Goal: Information Seeking & Learning: Learn about a topic

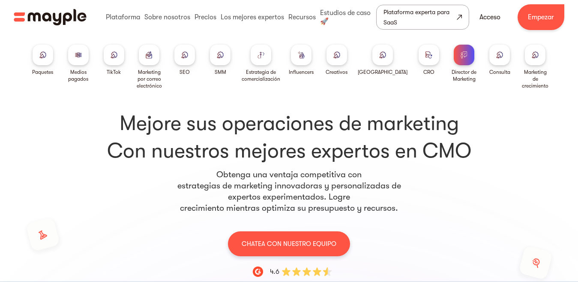
click at [389, 172] on p "Obtenga una ventaja competitiva con estrategias de marketing innovadoras y pers…" at bounding box center [289, 191] width 226 height 45
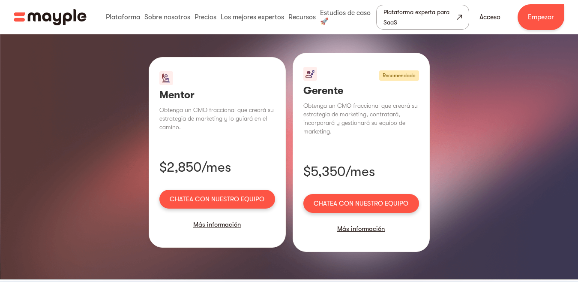
scroll to position [643, 0]
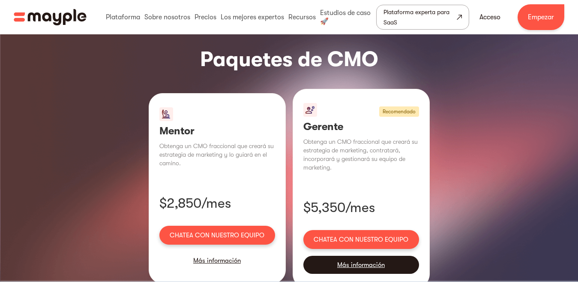
click at [358, 261] on font "Más información" at bounding box center [361, 265] width 48 height 8
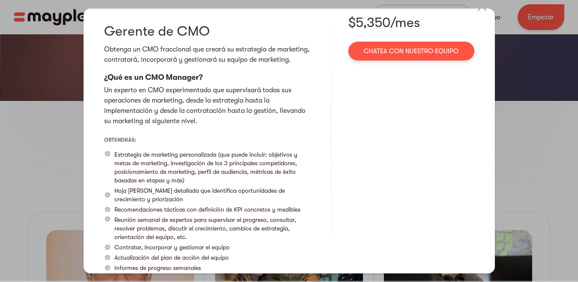
scroll to position [0, 0]
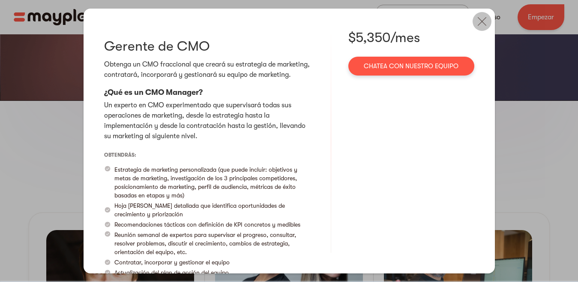
click at [473, 21] on img at bounding box center [482, 21] width 19 height 19
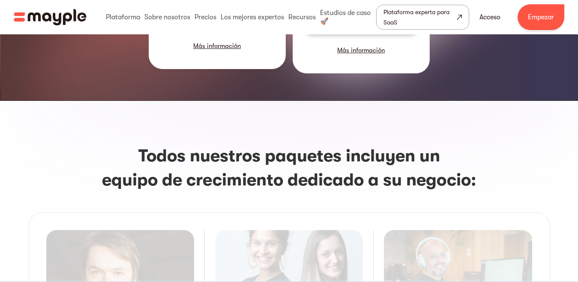
scroll to position [729, 0]
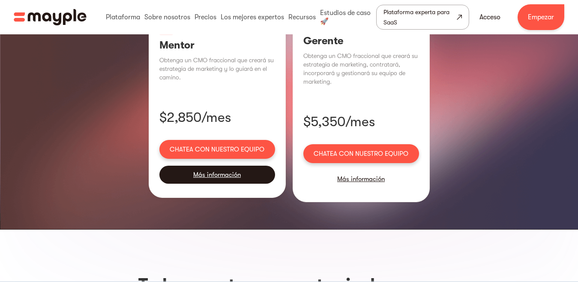
click at [226, 165] on div "Más información" at bounding box center [217, 174] width 116 height 18
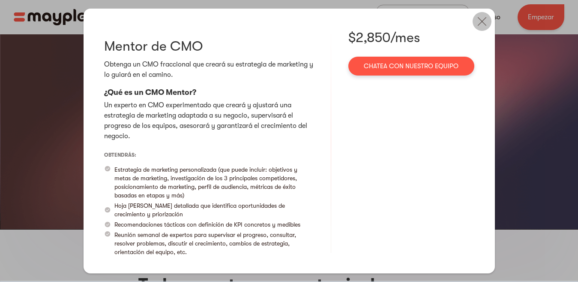
click at [480, 27] on img at bounding box center [482, 21] width 19 height 19
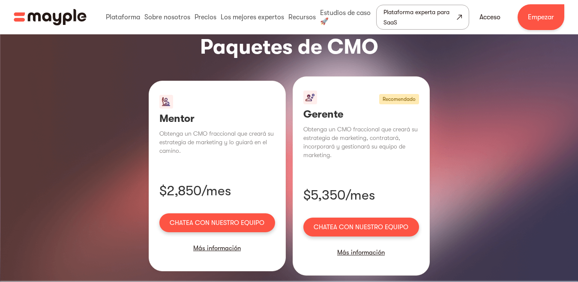
scroll to position [686, 0]
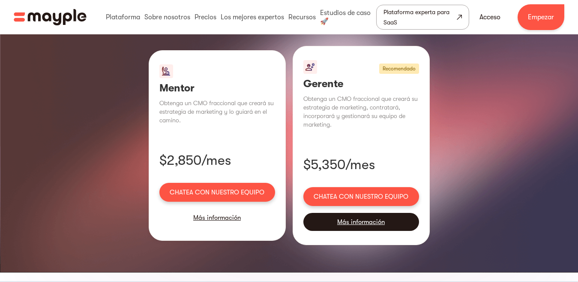
click at [369, 218] on font "Más información" at bounding box center [361, 222] width 48 height 8
click at [0, 0] on div "$5,350/mes Chatea con nuestro equipo" at bounding box center [0, 0] width 0 height 0
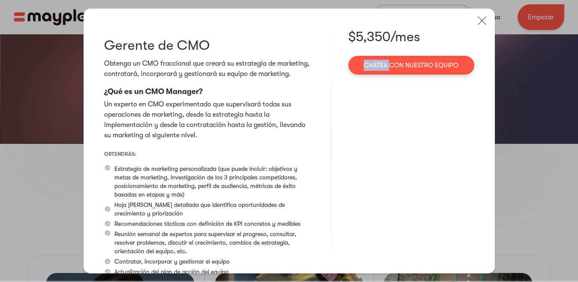
scroll to position [0, 0]
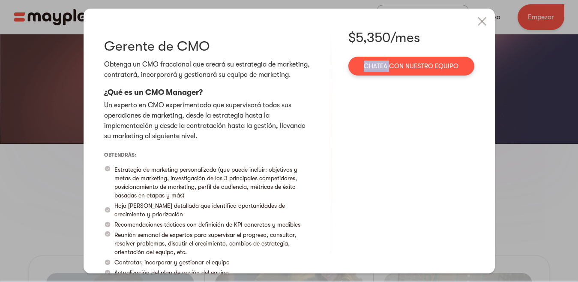
click at [525, 109] on div "Gerente de CMO Obtenga un CMO fraccional que creará su estrategia de marketing,…" at bounding box center [289, 141] width 578 height 282
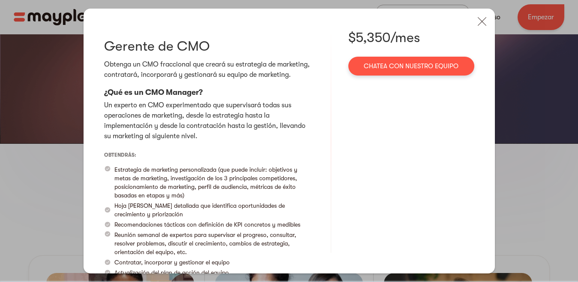
click at [524, 114] on div "Gerente de CMO Obtenga un CMO fraccional que creará su estrategia de marketing,…" at bounding box center [289, 141] width 578 height 282
click at [478, 21] on img at bounding box center [482, 21] width 19 height 19
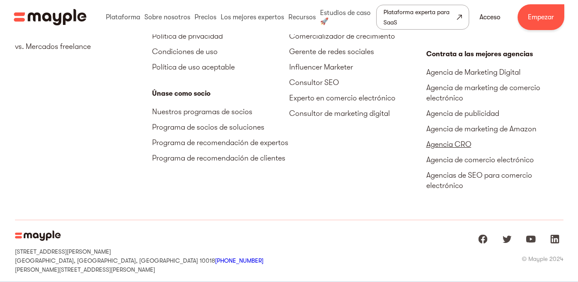
scroll to position [2189, 0]
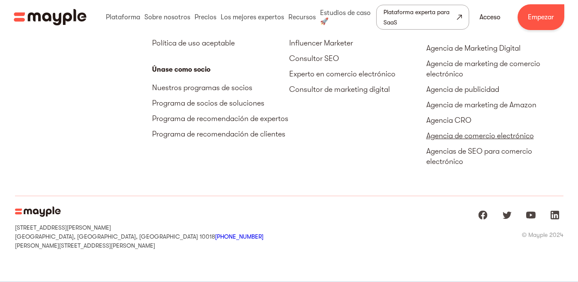
click at [464, 128] on link "Agencia de comercio electrónico" at bounding box center [494, 135] width 137 height 15
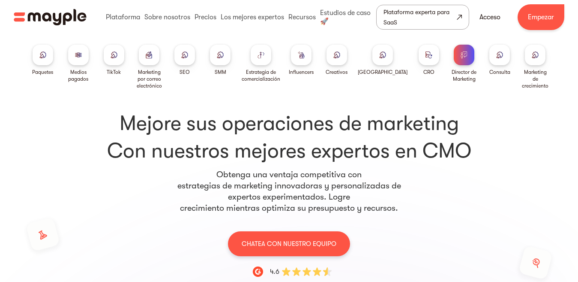
click at [336, 105] on div "Mejore sus operaciones de marketing Con nuestros mejores expertos en CMO Obteng…" at bounding box center [289, 241] width 549 height 305
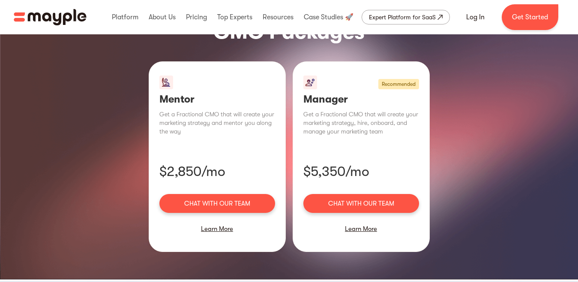
scroll to position [600, 0]
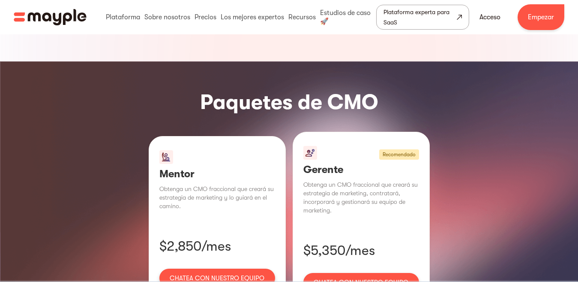
click at [275, 184] on p "Obtenga un CMO fraccional que creará su estrategia de marketing y lo guiará en …" at bounding box center [217, 197] width 116 height 26
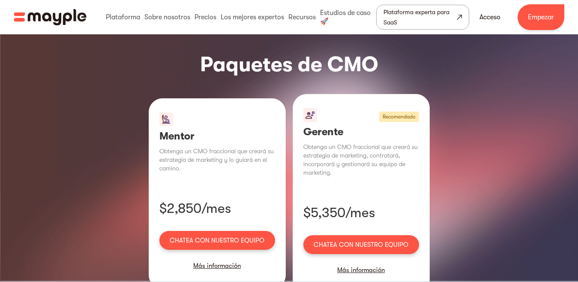
scroll to position [643, 0]
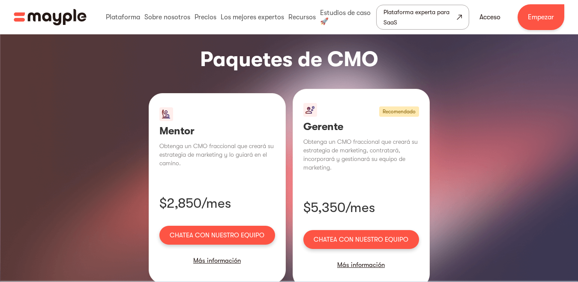
click at [183, 125] on font "Mentor" at bounding box center [176, 131] width 35 height 12
copy font "Mentor"
click at [236, 142] on font "Obtenga un CMO fraccional que creará su estrategia de marketing y lo guiará en …" at bounding box center [216, 154] width 114 height 24
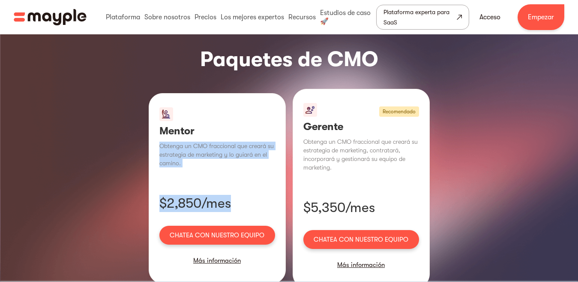
drag, startPoint x: 160, startPoint y: 123, endPoint x: 251, endPoint y: 188, distance: 111.0
click at [251, 188] on div "Mentor Obtenga un CMO fraccional que creará su estrategia de marketing y lo gui…" at bounding box center [217, 188] width 137 height 190
copy div "Obtenga un CMO fraccional que creará su estrategia de marketing y lo guiará en …"
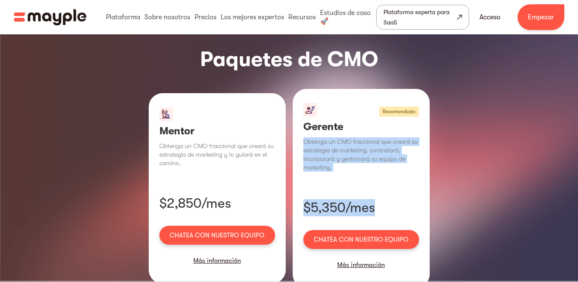
drag, startPoint x: 306, startPoint y: 117, endPoint x: 396, endPoint y: 194, distance: 118.3
click at [396, 194] on div "Recomendado Gerente Obtenga un CMO fraccional que creará su estrategia de marke…" at bounding box center [361, 188] width 137 height 199
copy div "Obtenga un CMO fraccional que creará su estrategia de marketing, contratará, in…"
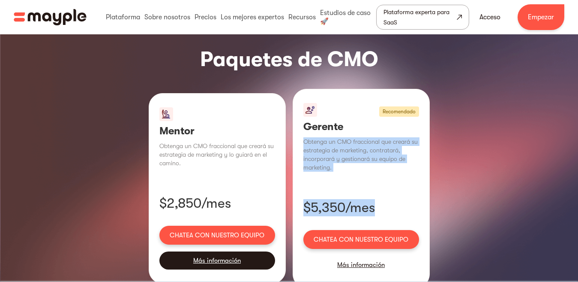
click at [233, 256] on font "Más información" at bounding box center [217, 260] width 48 height 8
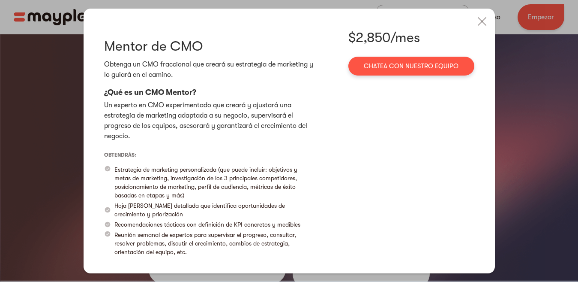
click at [101, 89] on div "Mentor de CMO Obtenga un CMO fraccional que creará su estrategia de marketing y…" at bounding box center [289, 141] width 411 height 265
click at [149, 94] on font "¿Qué es un CMO Mentor?" at bounding box center [150, 92] width 92 height 9
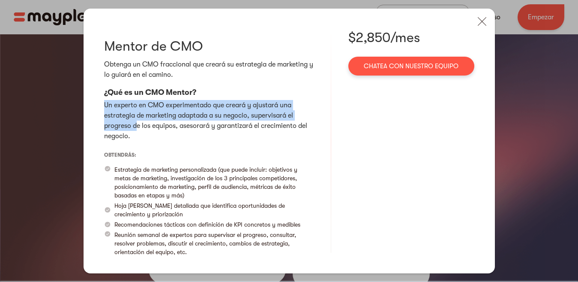
drag, startPoint x: 102, startPoint y: 104, endPoint x: 138, endPoint y: 130, distance: 44.4
click at [137, 129] on div "Mentor de CMO Obtenga un CMO fraccional que creará su estrategia de marketing y…" at bounding box center [289, 141] width 411 height 265
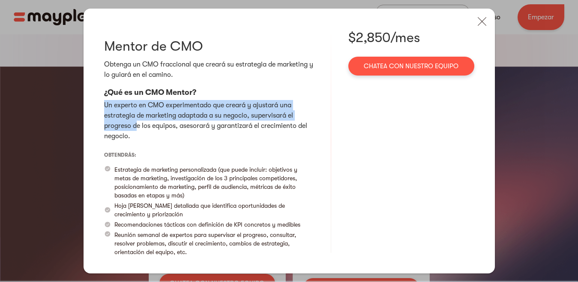
scroll to position [600, 0]
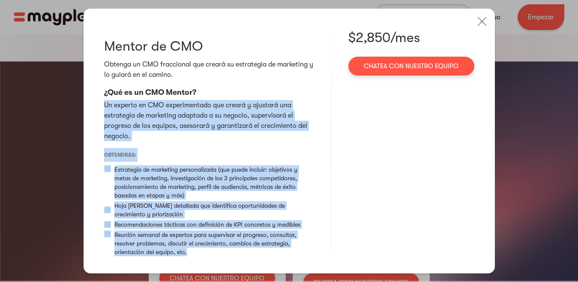
click at [202, 255] on p "Reunión semanal de expertos para supervisar el progreso, consultar, resolver pr…" at bounding box center [213, 243] width 199 height 26
copy div "Un experto en CMO experimentado que creará y ajustará una estrategia de marketi…"
click at [480, 15] on img at bounding box center [482, 21] width 19 height 19
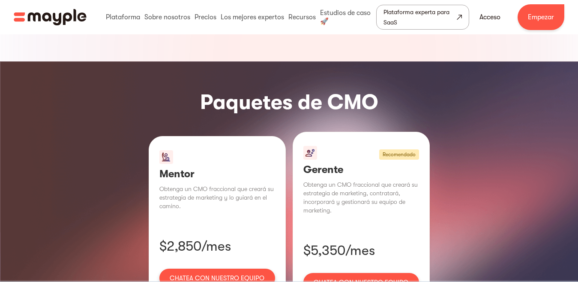
click at [357, 278] on font "Chatea con nuestro equipo" at bounding box center [361, 282] width 95 height 8
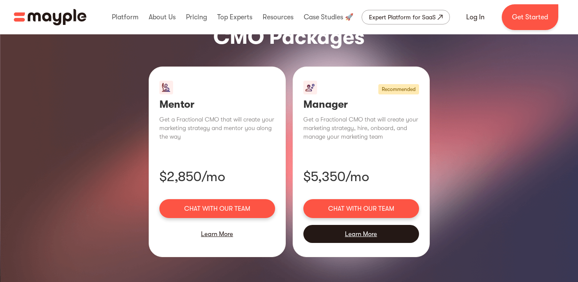
click at [350, 225] on div "Learn More" at bounding box center [361, 234] width 116 height 18
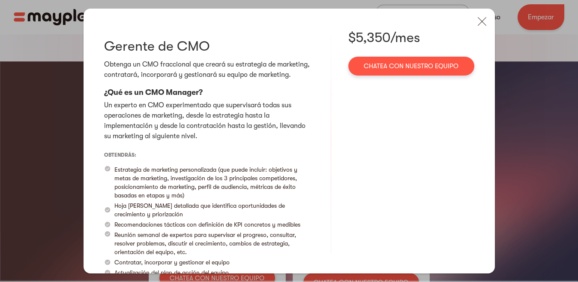
click at [115, 116] on font "Un experto en CMO experimentado que supervisará todas sus operaciones de market…" at bounding box center [204, 120] width 201 height 39
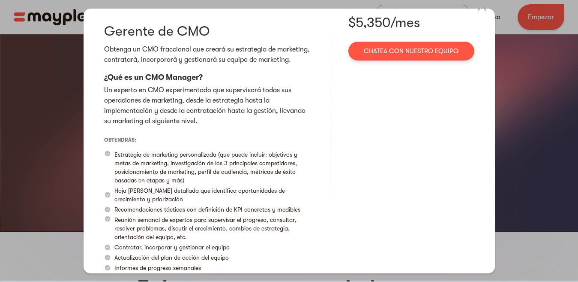
scroll to position [729, 0]
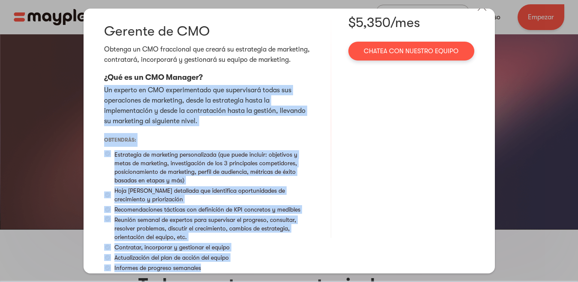
drag, startPoint x: 105, startPoint y: 88, endPoint x: 218, endPoint y: 271, distance: 214.8
click at [218, 238] on div "Gerente de CMO Obtenga un CMO fraccional que creará su estrategia de marketing,…" at bounding box center [209, 126] width 210 height 224
copy div "Un experto en CMO experimentado que supervisará todas sus operaciones de market…"
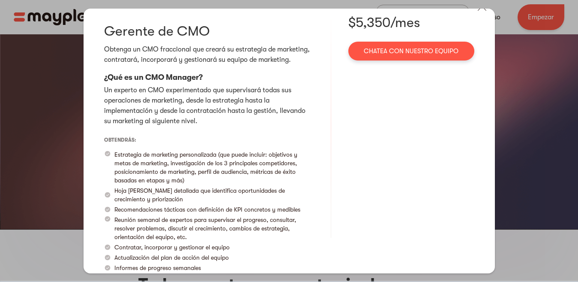
click at [520, 98] on div "Gerente de CMO Obtenga un CMO fraccional que creará su estrategia de marketing,…" at bounding box center [289, 141] width 578 height 282
click at [505, 138] on div "Gerente de CMO Obtenga un CMO fraccional que creará su estrategia de marketing,…" at bounding box center [289, 141] width 578 height 282
click at [506, 139] on div "Gerente de CMO Obtenga un CMO fraccional que creará su estrategia de marketing,…" at bounding box center [289, 141] width 578 height 282
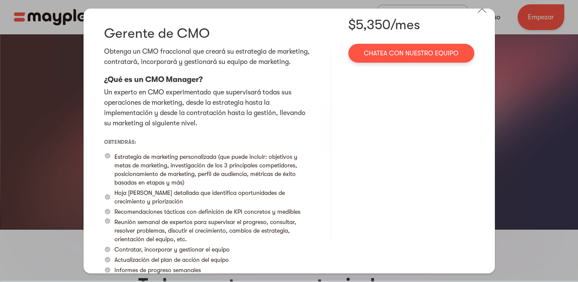
scroll to position [0, 0]
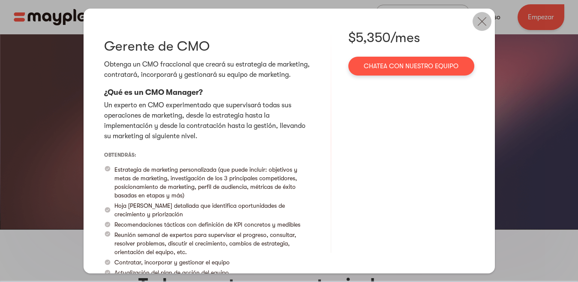
click at [473, 24] on img at bounding box center [482, 21] width 19 height 19
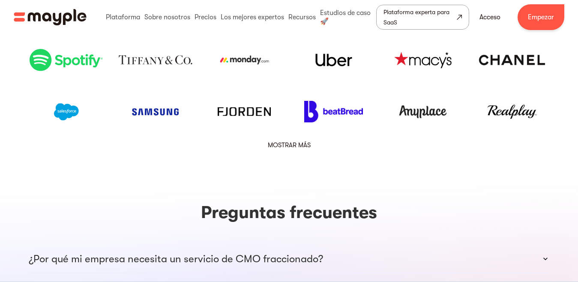
scroll to position [1329, 0]
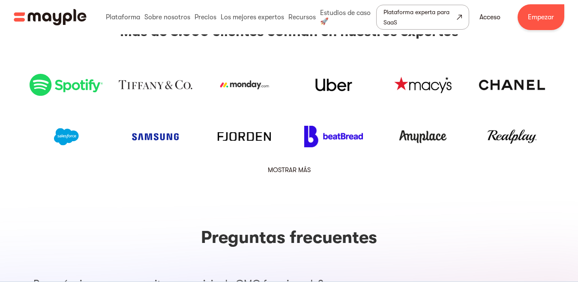
click at [286, 166] on font "MOSTRAR MÁS" at bounding box center [289, 170] width 43 height 8
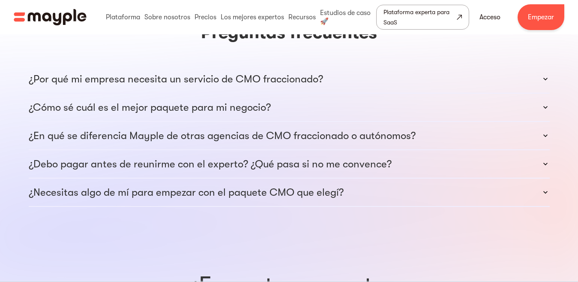
scroll to position [1672, 0]
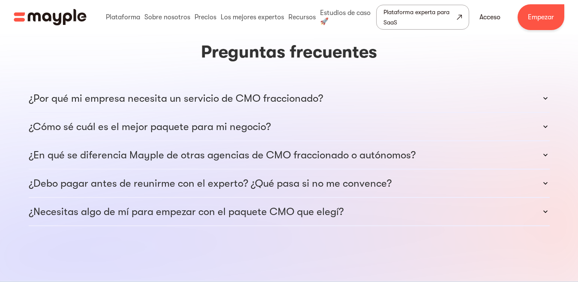
click at [159, 92] on font "¿Por qué mi empresa necesita un servicio de CMO fraccionado?" at bounding box center [176, 98] width 294 height 12
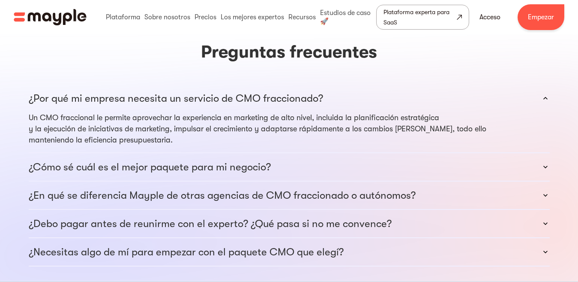
click at [198, 161] on font "¿Cómo sé cuál es el mejor paquete para mi negocio?" at bounding box center [150, 167] width 242 height 12
click at [235, 161] on font "¿Cómo sé cuál es el mejor paquete para mi negocio?" at bounding box center [150, 167] width 242 height 12
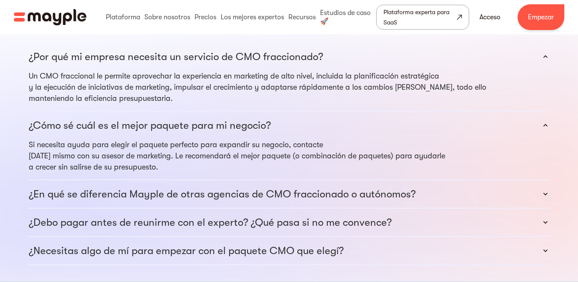
scroll to position [1715, 0]
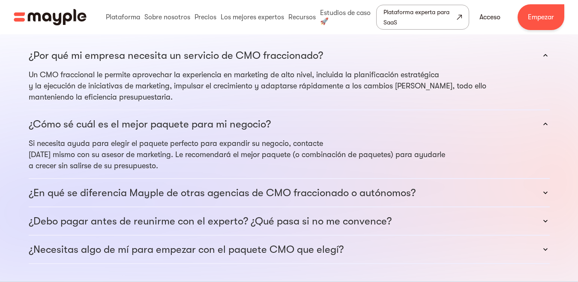
click at [210, 186] on font "¿En qué se diferencia Mayple de otras agencias de CMO fraccionado o autónomos?" at bounding box center [222, 192] width 387 height 12
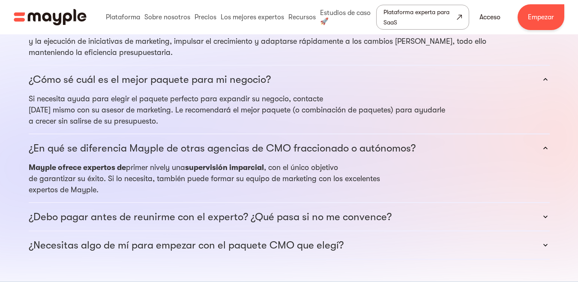
scroll to position [1800, 0]
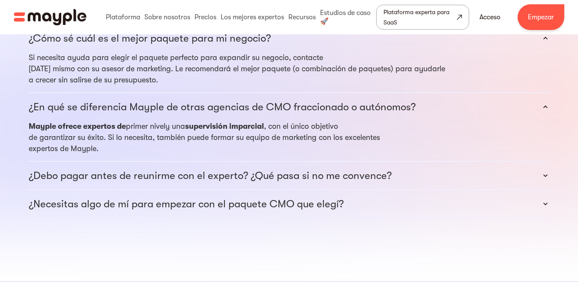
click at [237, 169] on font "¿Debo pagar antes de reunirme con el experto? ¿Qué pasa si no me convence?" at bounding box center [210, 175] width 363 height 12
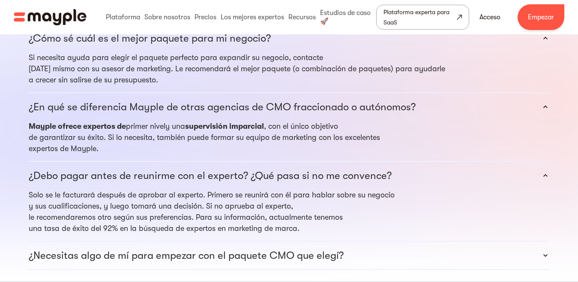
click at [250, 249] on font "¿Necesitas algo de mí para empezar con el paquete CMO que elegí?" at bounding box center [186, 255] width 315 height 12
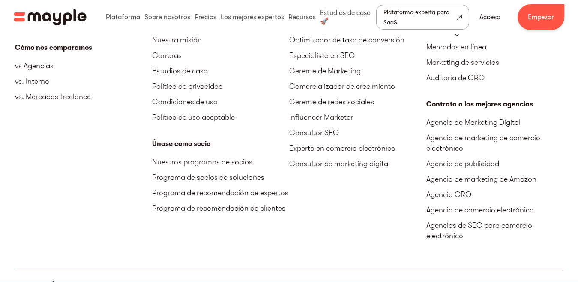
scroll to position [2549, 0]
